Goal: Transaction & Acquisition: Purchase product/service

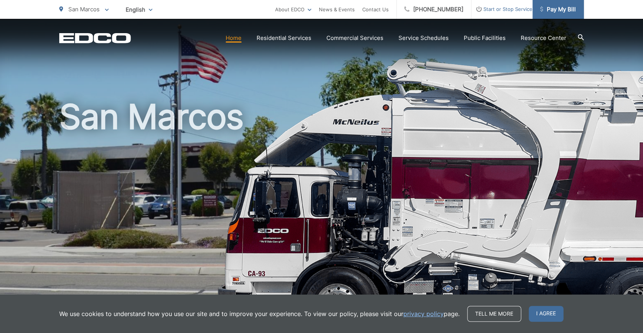
click at [550, 5] on span "Pay My Bill" at bounding box center [558, 9] width 36 height 9
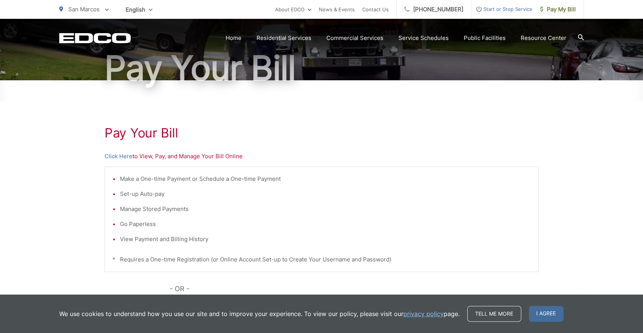
scroll to position [72, 0]
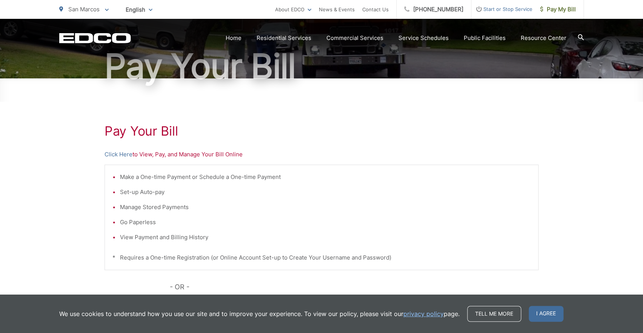
click at [226, 154] on p "Click Here to View, Pay, and Manage Your Bill Online" at bounding box center [321, 154] width 434 height 9
click at [129, 157] on link "Click Here" at bounding box center [118, 154] width 28 height 9
click at [144, 155] on p "Click Here to View, Pay, and Manage Your Bill Online" at bounding box center [321, 154] width 434 height 9
click at [215, 153] on p "Click Here to View, Pay, and Manage Your Bill Online" at bounding box center [321, 154] width 434 height 9
click at [117, 160] on div "Pay Your [PERSON_NAME] Here to View, Pay, and Manage Your Bill Online Make a On…" at bounding box center [321, 247] width 434 height 339
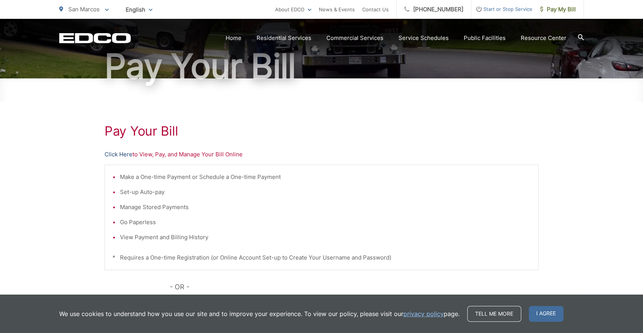
click at [117, 159] on link "Click Here" at bounding box center [118, 154] width 28 height 9
